Goal: Transaction & Acquisition: Download file/media

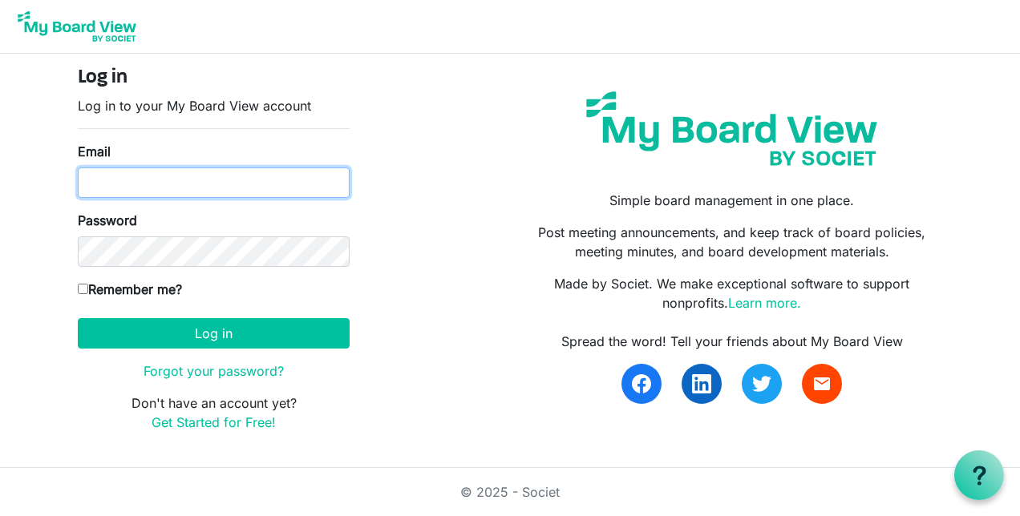
click at [212, 184] on input "Email" at bounding box center [214, 183] width 272 height 30
type input "corey.koca@spireenergy.com"
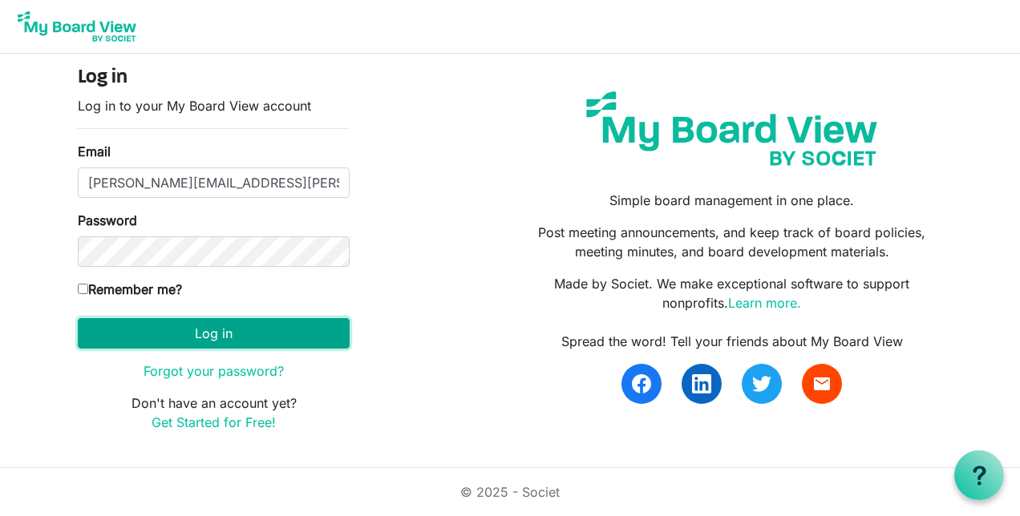
click at [209, 333] on button "Log in" at bounding box center [214, 333] width 272 height 30
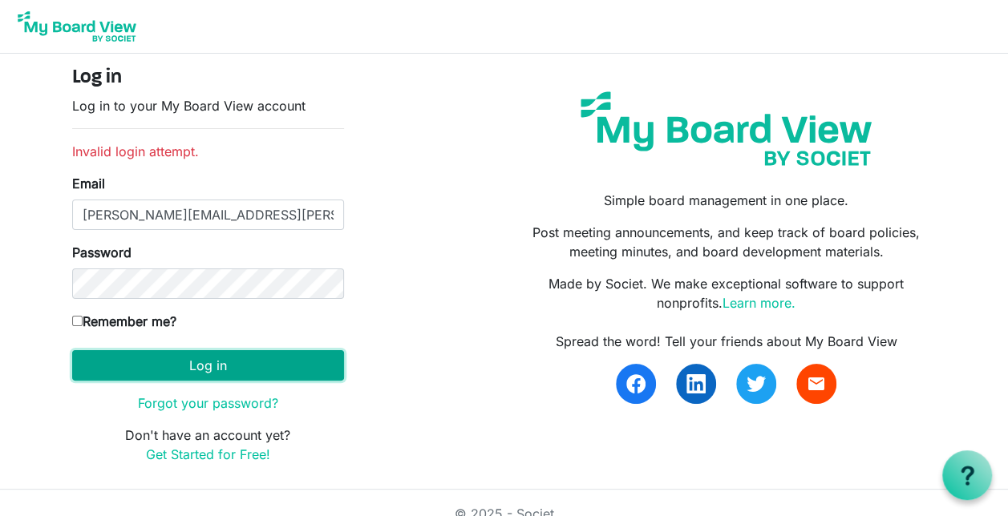
click at [168, 362] on button "Log in" at bounding box center [208, 365] width 272 height 30
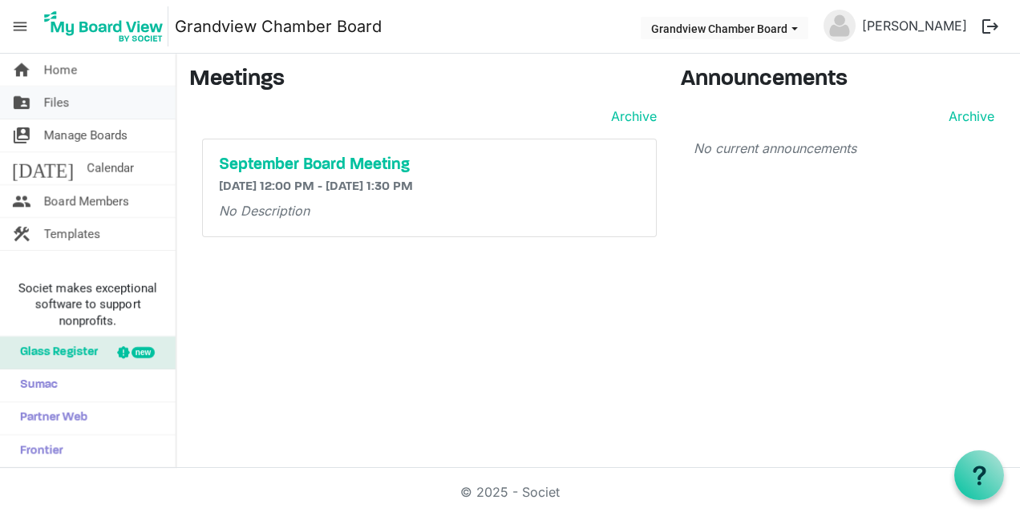
click at [47, 103] on span "Files" at bounding box center [57, 103] width 26 height 32
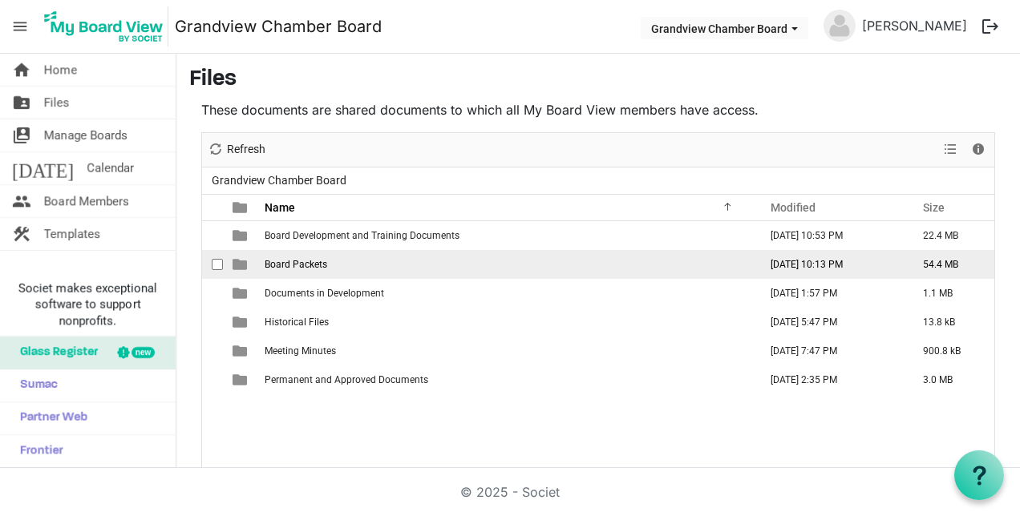
click at [295, 263] on span "Board Packets" at bounding box center [296, 264] width 63 height 11
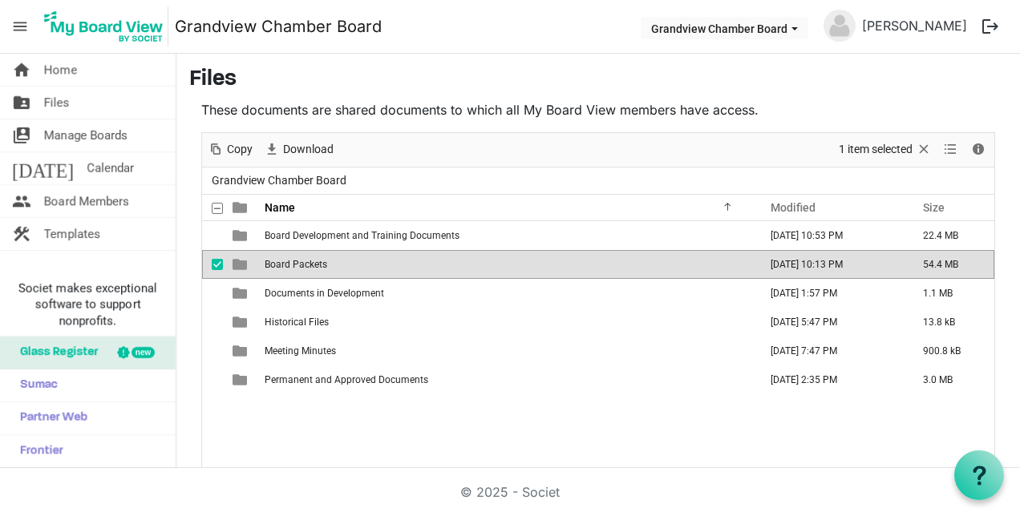
click at [301, 261] on span "Board Packets" at bounding box center [296, 264] width 63 height 11
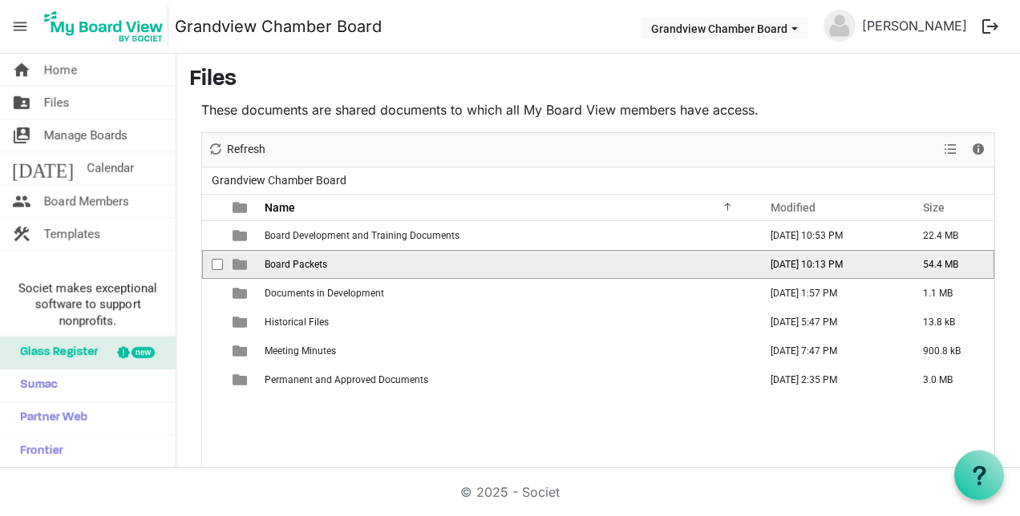
click at [301, 261] on span "Board Packets" at bounding box center [296, 264] width 63 height 11
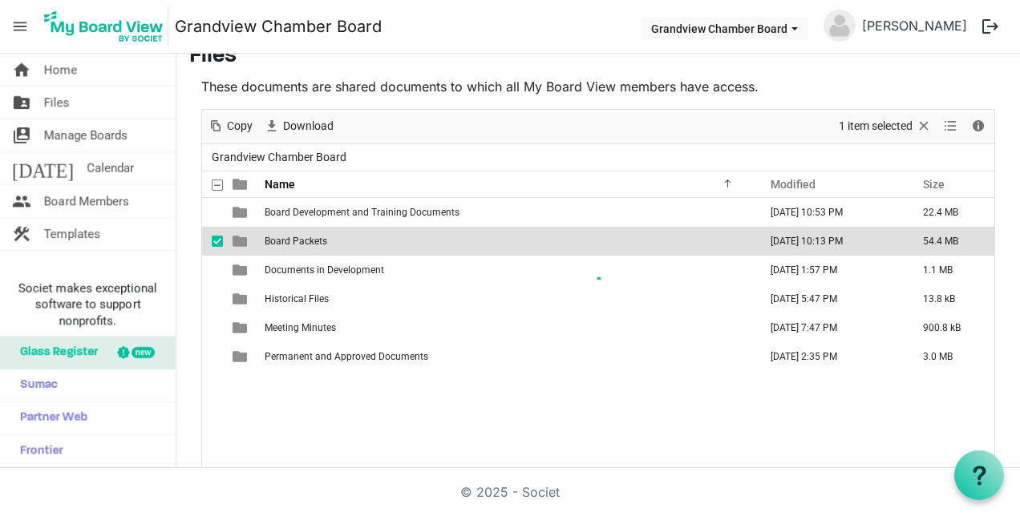
click at [301, 261] on div at bounding box center [598, 289] width 792 height 359
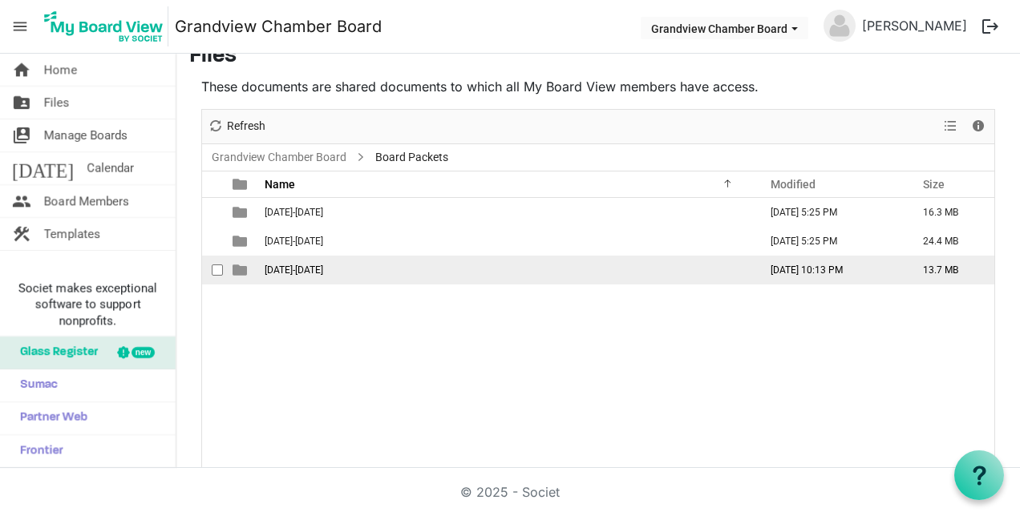
click at [296, 265] on span "[DATE]-[DATE]" at bounding box center [294, 270] width 59 height 11
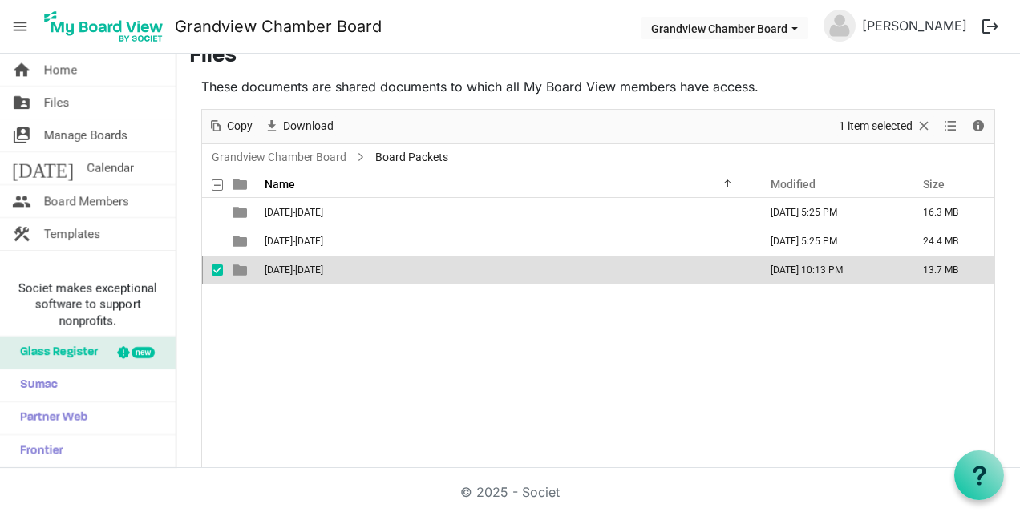
click at [296, 265] on span "[DATE]-[DATE]" at bounding box center [294, 270] width 59 height 11
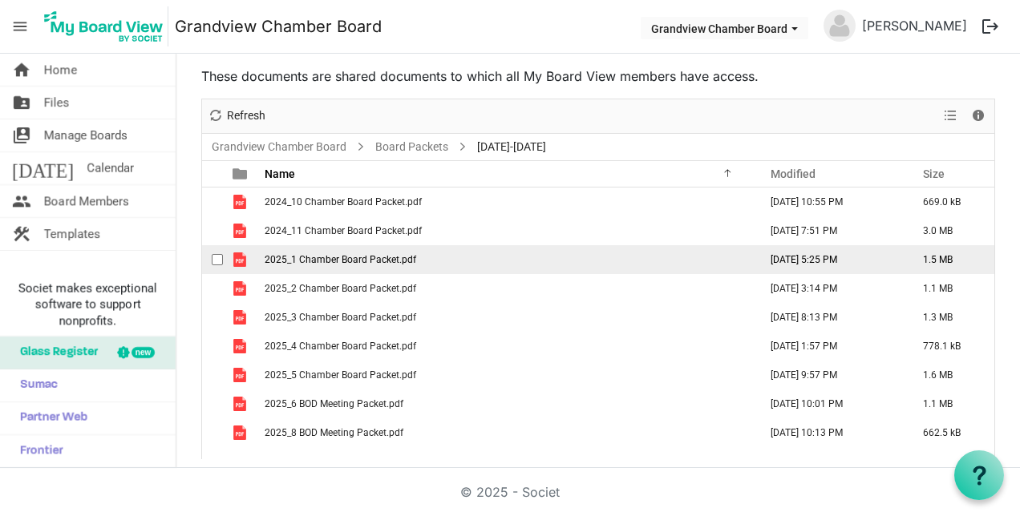
scroll to position [37, 0]
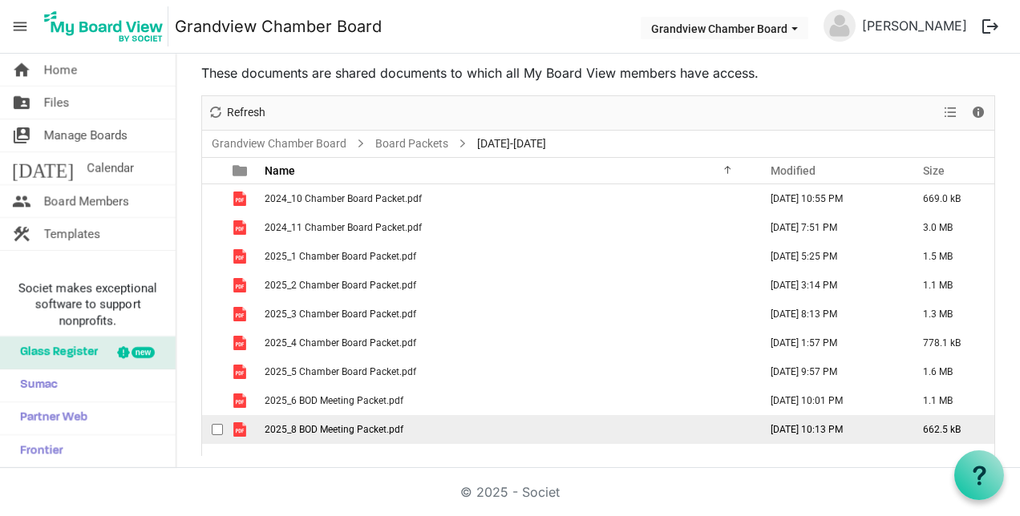
click at [319, 427] on span "2025_8 BOD Meeting Packet.pdf" at bounding box center [334, 429] width 139 height 11
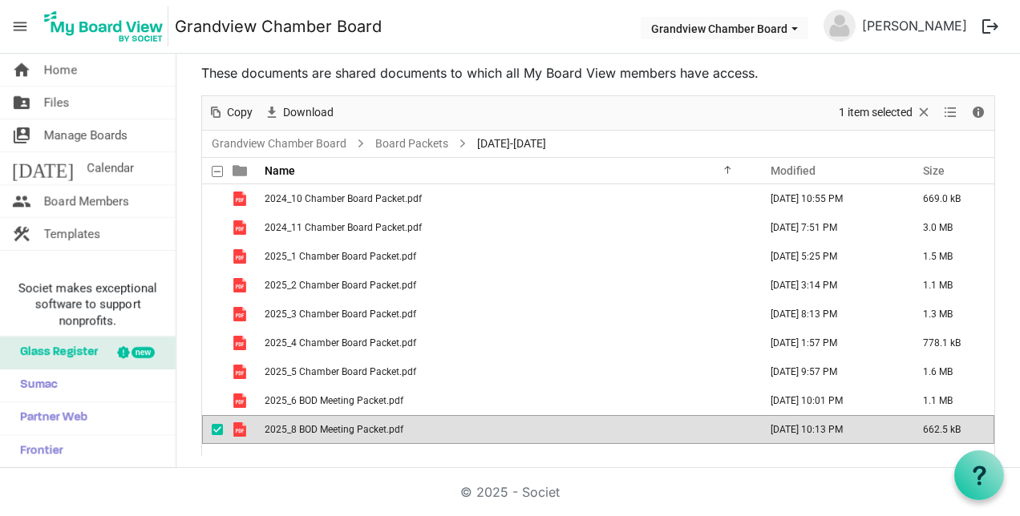
click at [319, 427] on span "2025_8 BOD Meeting Packet.pdf" at bounding box center [334, 429] width 139 height 11
